Goal: Task Accomplishment & Management: Manage account settings

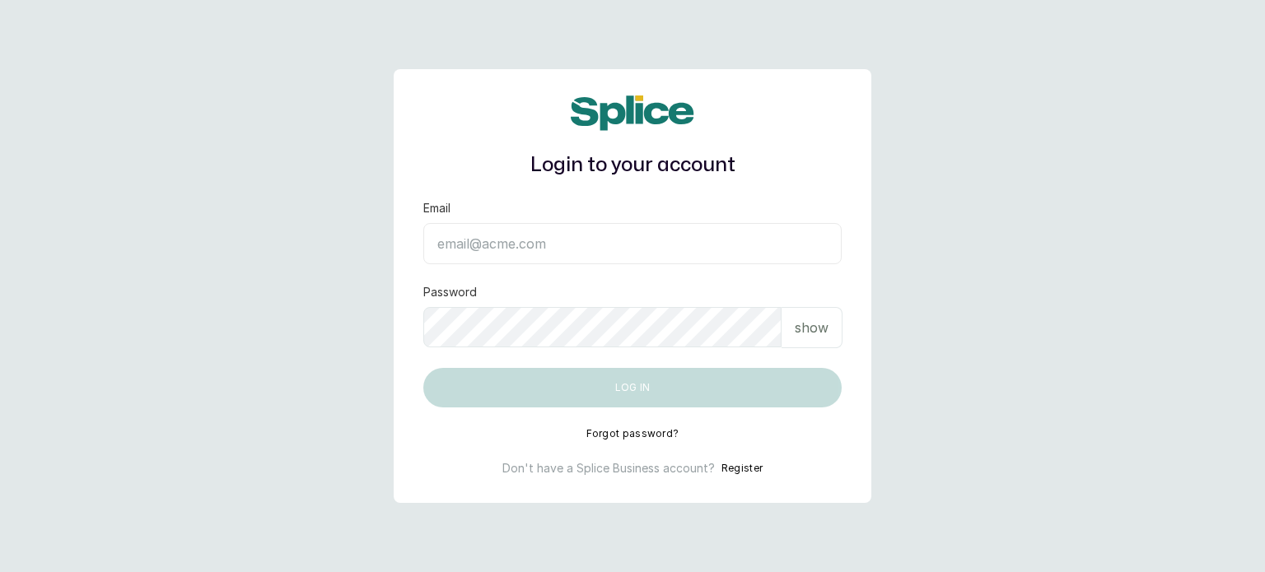
type input "[EMAIL_ADDRESS][DOMAIN_NAME]"
click at [816, 325] on p "show" at bounding box center [812, 328] width 34 height 20
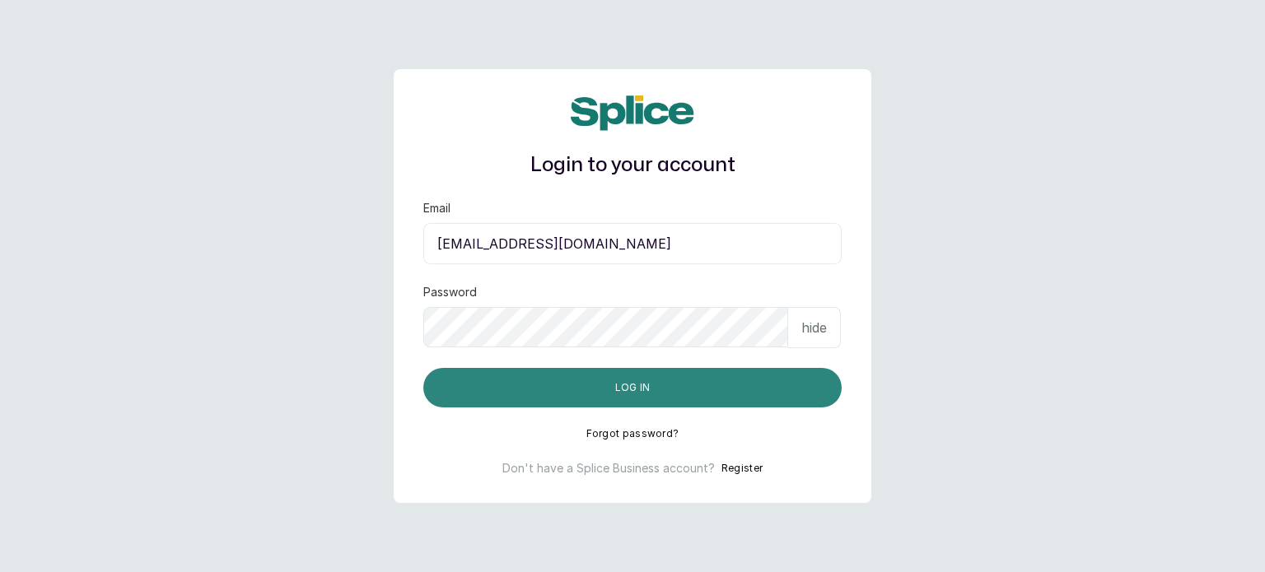
click at [666, 388] on button "Log in" at bounding box center [632, 388] width 418 height 40
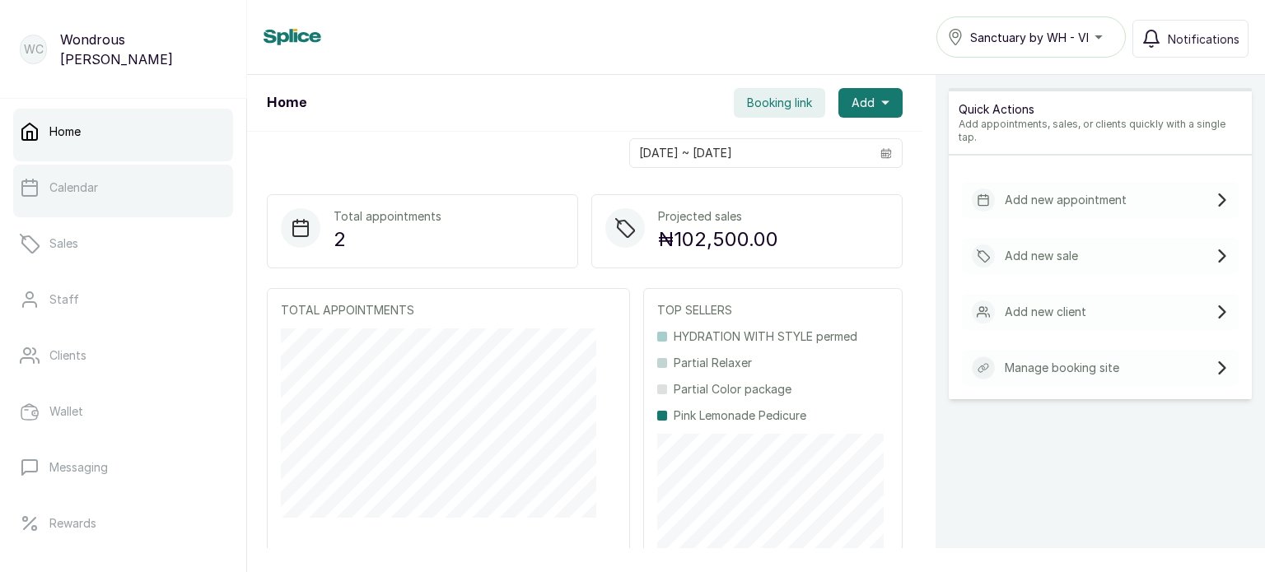
click at [79, 187] on p "Calendar" at bounding box center [73, 188] width 49 height 16
